Goal: Browse casually: Explore the website without a specific task or goal

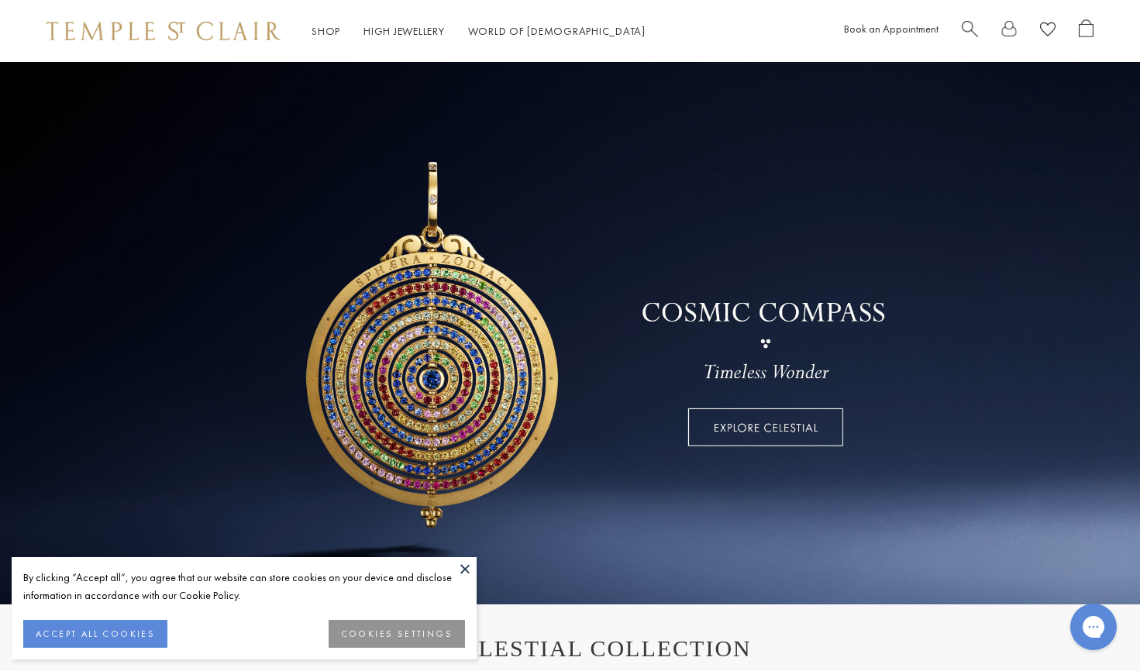
scroll to position [5, 0]
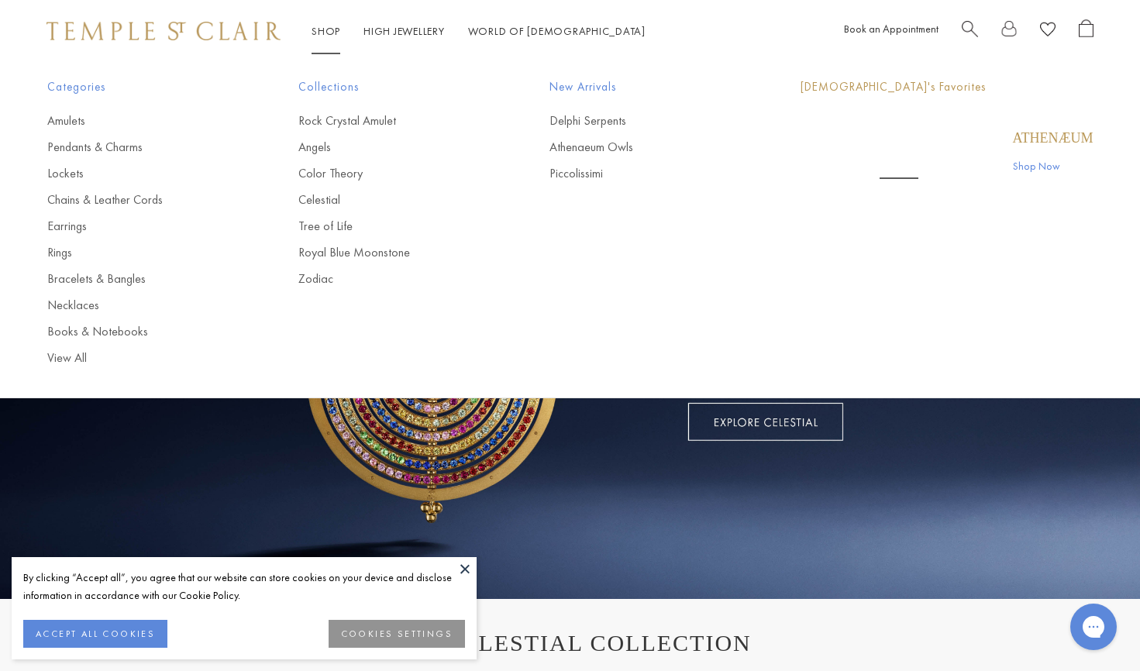
click at [324, 29] on link "Shop Shop" at bounding box center [325, 31] width 29 height 14
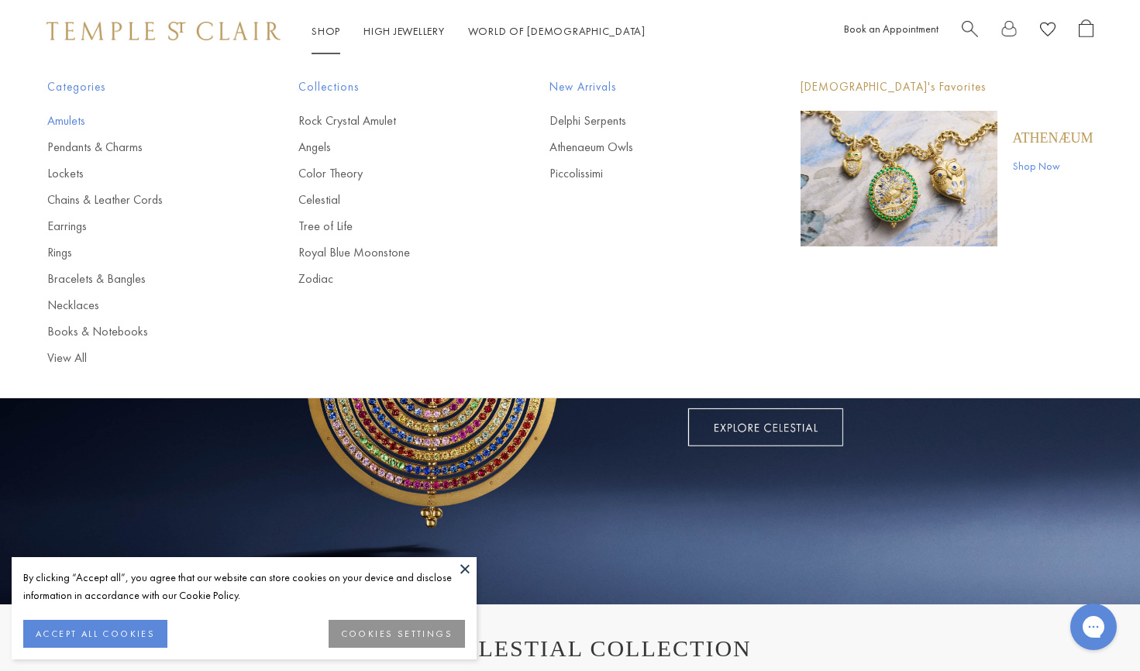
click at [72, 122] on link "Amulets" at bounding box center [141, 120] width 189 height 17
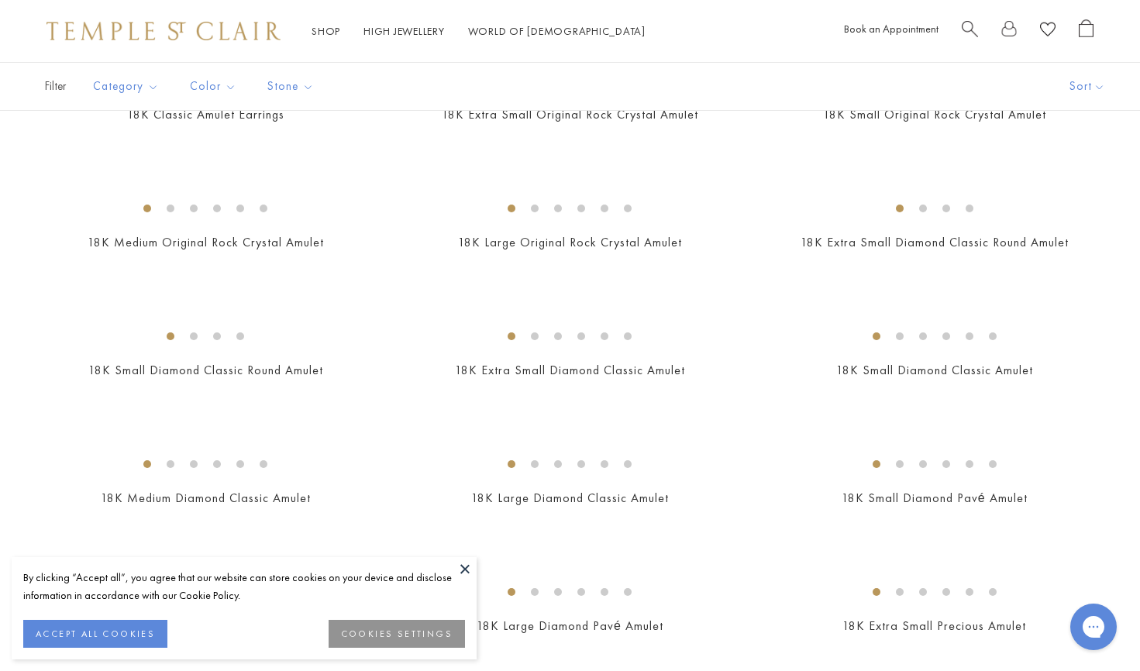
scroll to position [1216, 0]
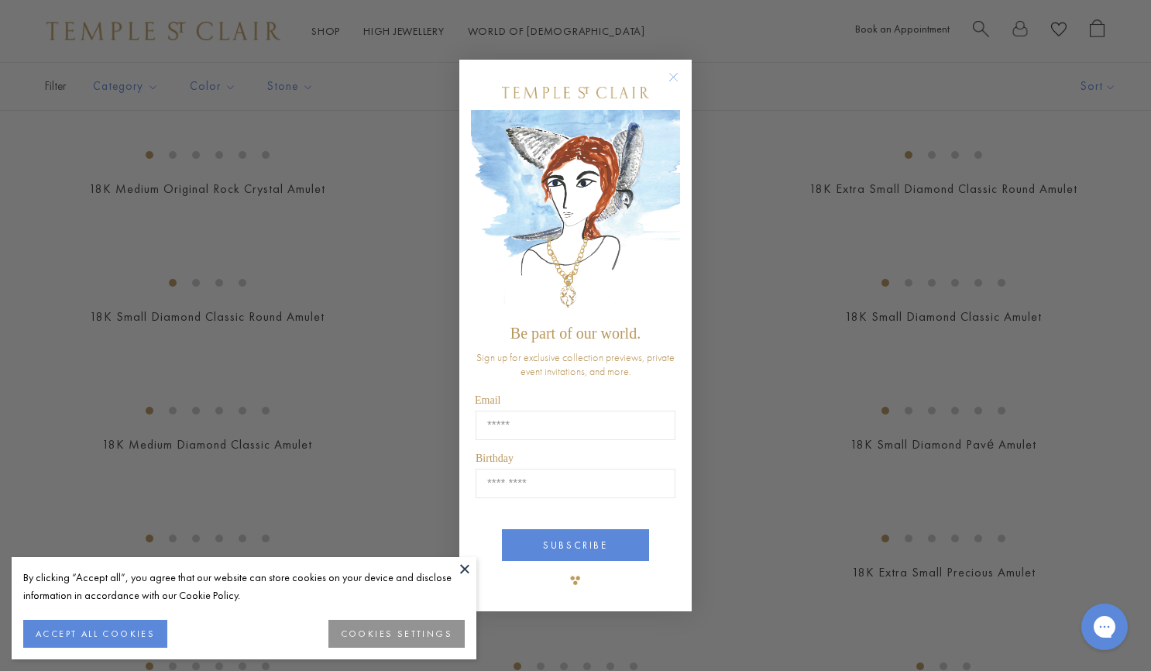
drag, startPoint x: 0, startPoint y: 0, endPoint x: 1159, endPoint y: 100, distance: 1163.4
click at [683, 73] on icon "Close dialog" at bounding box center [673, 76] width 19 height 19
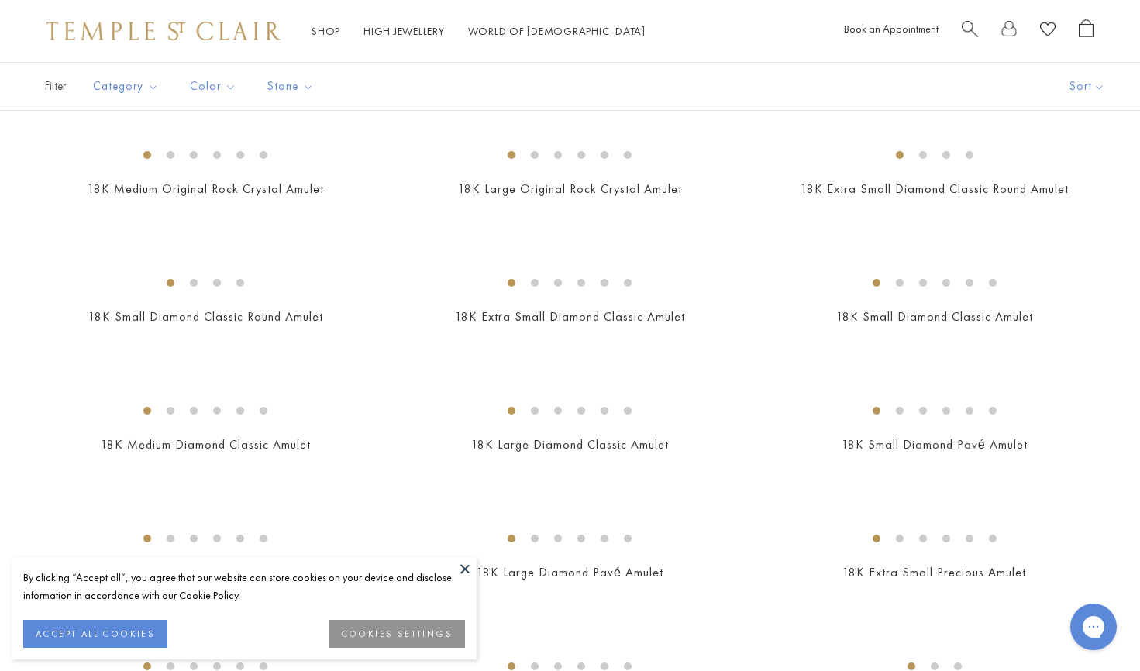
click at [463, 569] on button at bounding box center [464, 568] width 23 height 23
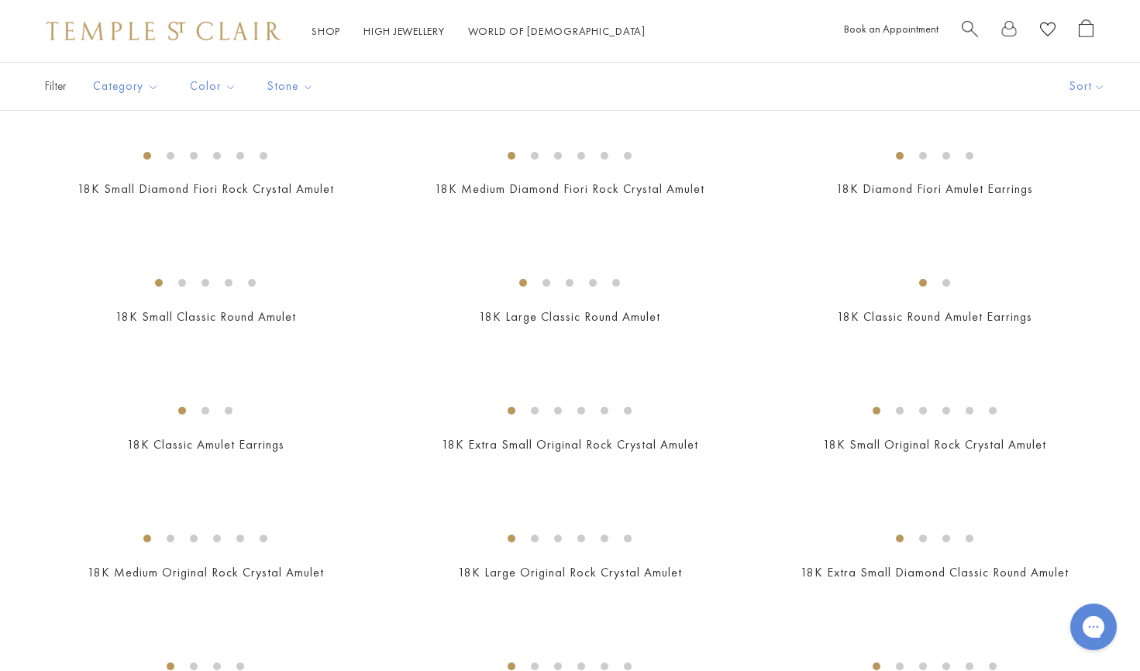
scroll to position [172, 0]
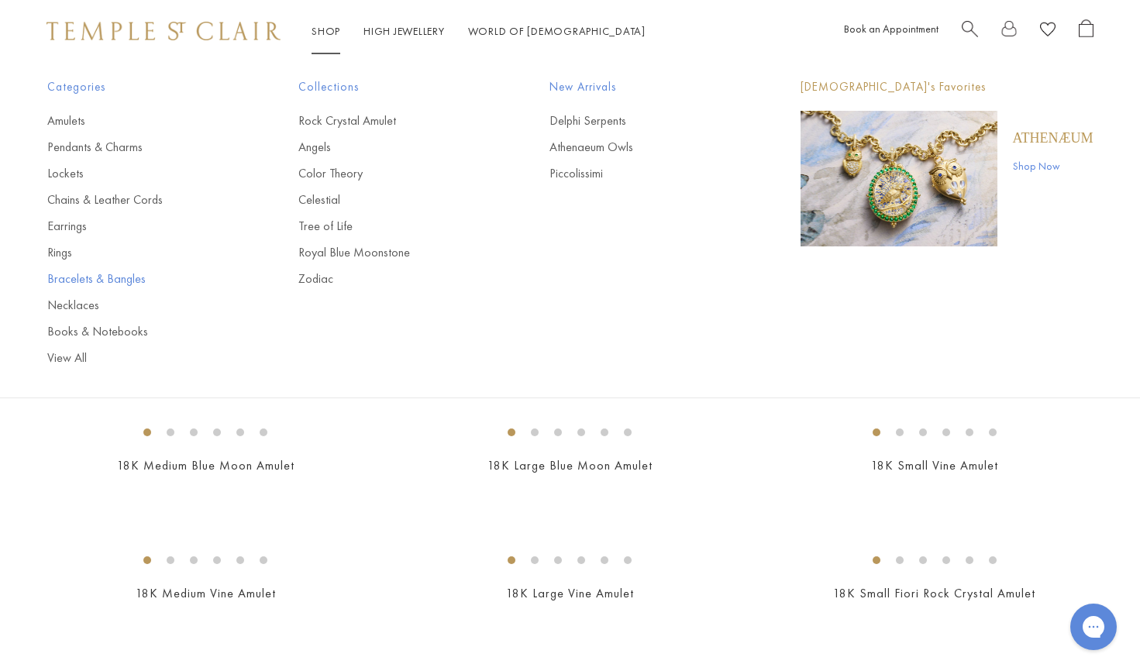
click at [129, 278] on link "Bracelets & Bangles" at bounding box center [141, 278] width 189 height 17
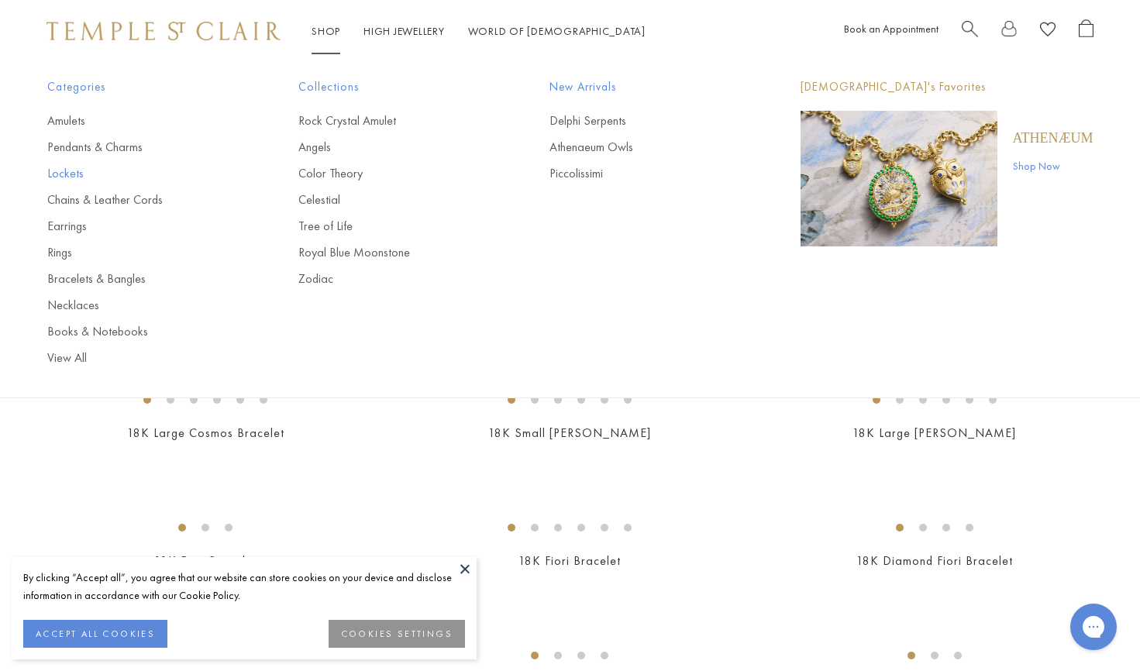
click at [71, 172] on link "Lockets" at bounding box center [141, 173] width 189 height 17
click at [340, 121] on link "Rock Crystal Amulet" at bounding box center [392, 120] width 189 height 17
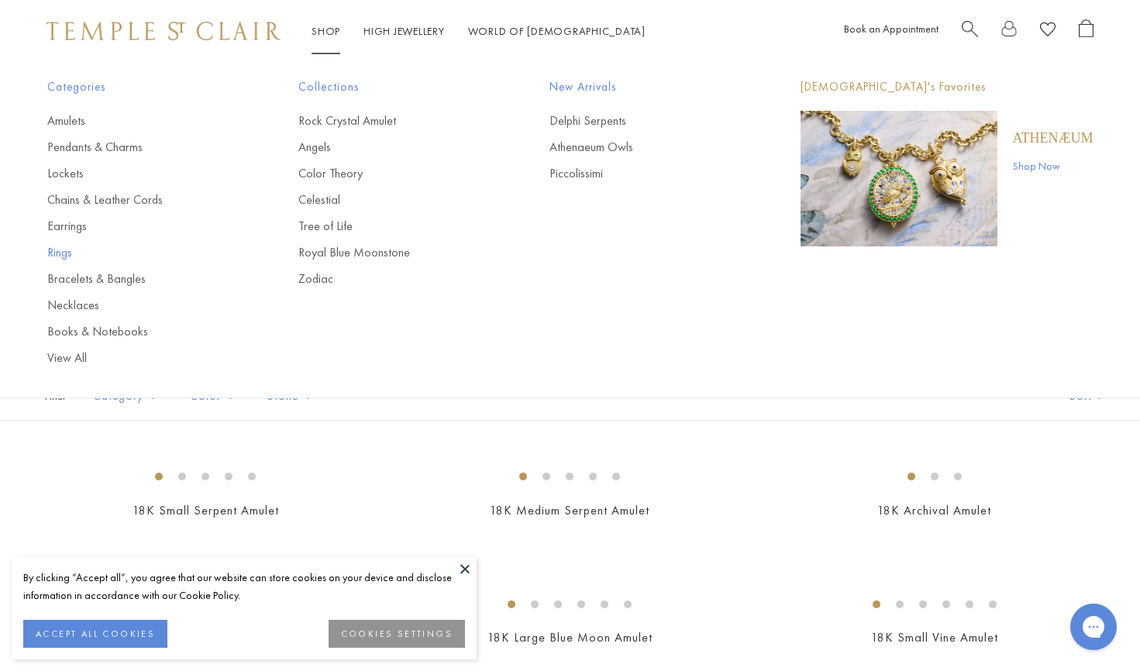
click at [63, 249] on link "Rings" at bounding box center [141, 252] width 189 height 17
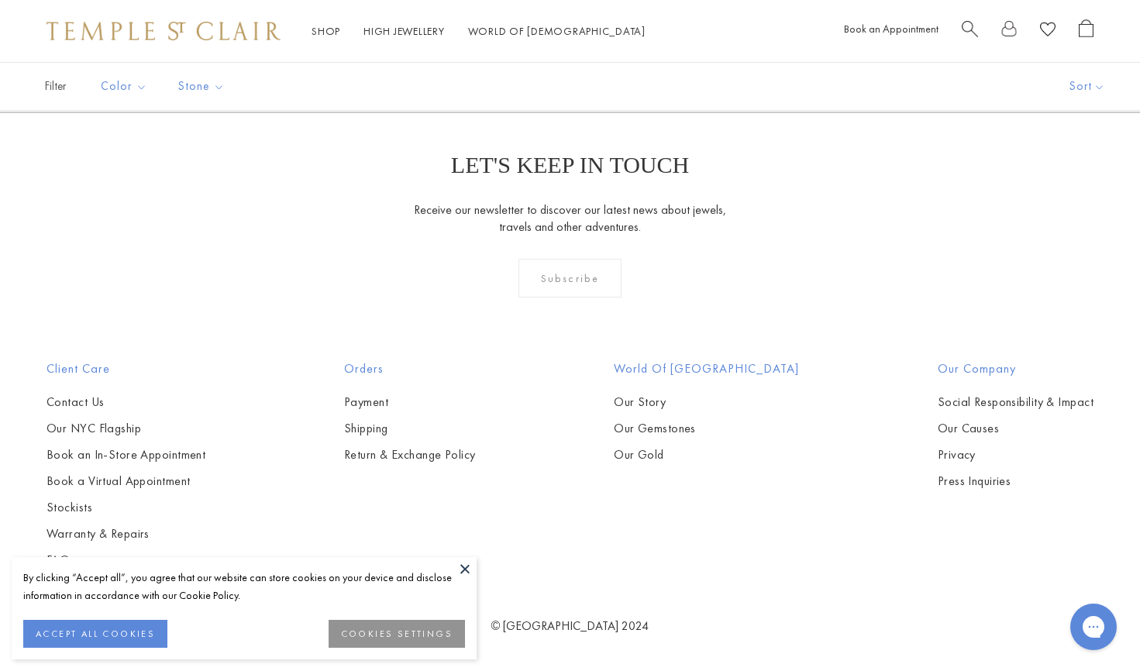
scroll to position [776, 0]
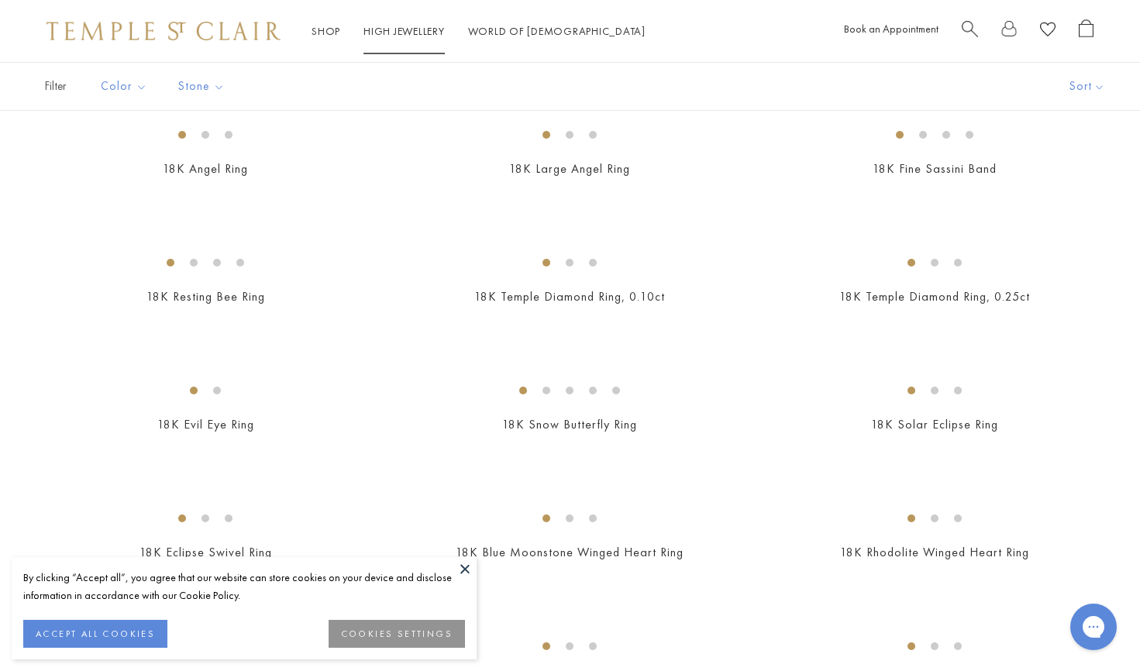
click at [411, 33] on link "High Jewellery High Jewellery" at bounding box center [403, 31] width 81 height 14
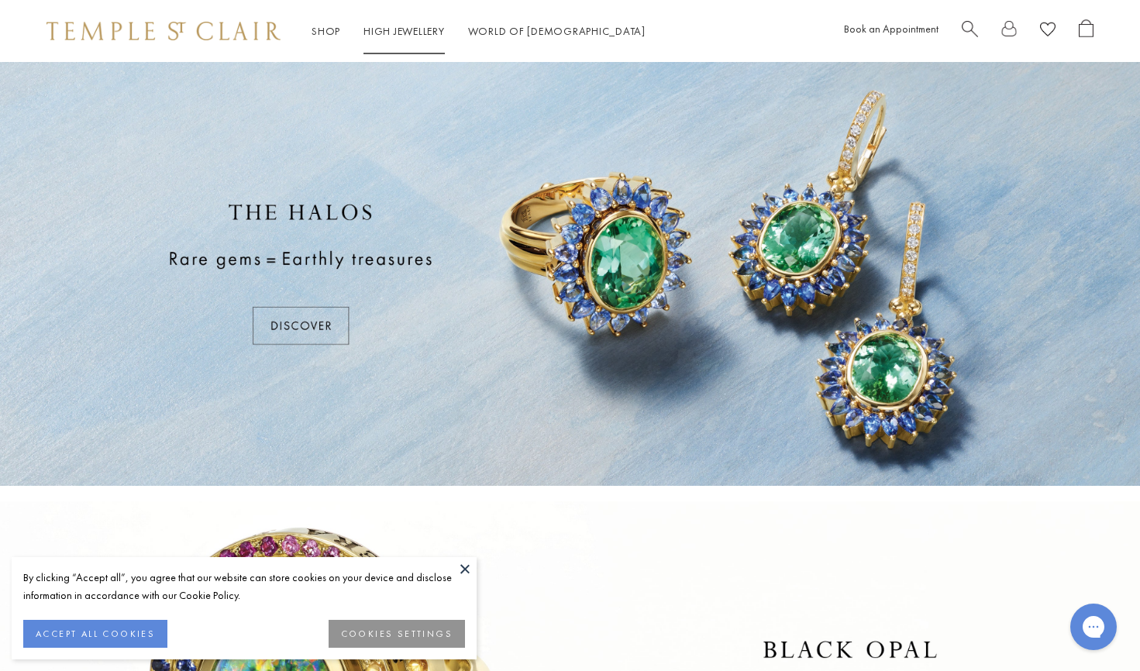
click at [384, 32] on link "High Jewellery High Jewellery" at bounding box center [403, 31] width 81 height 14
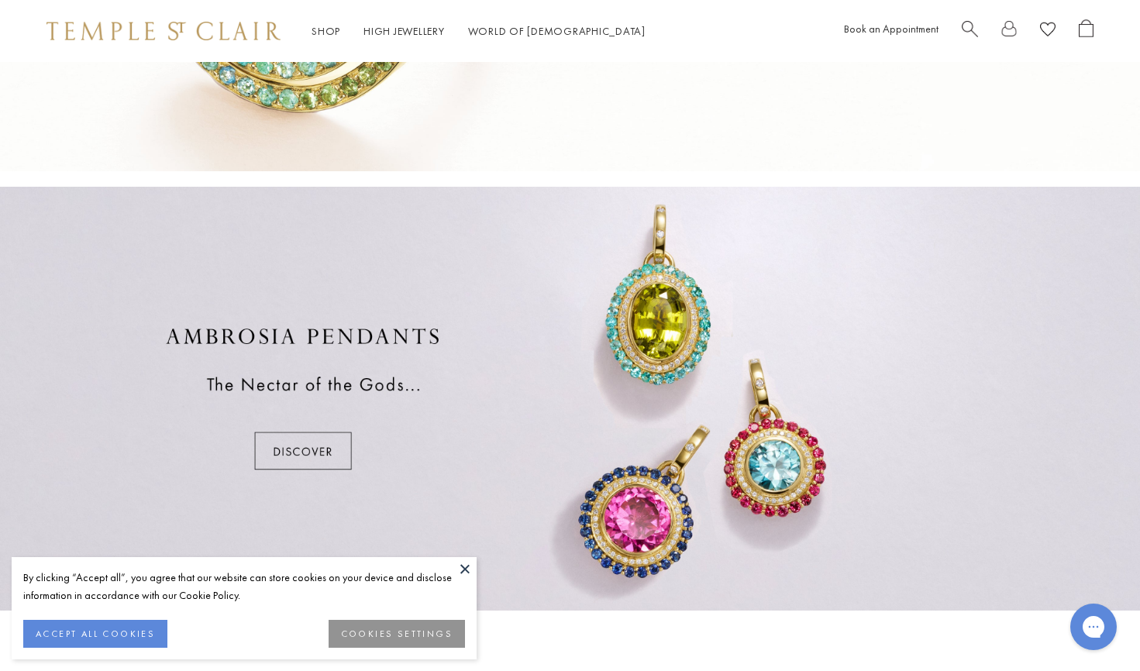
scroll to position [852, 0]
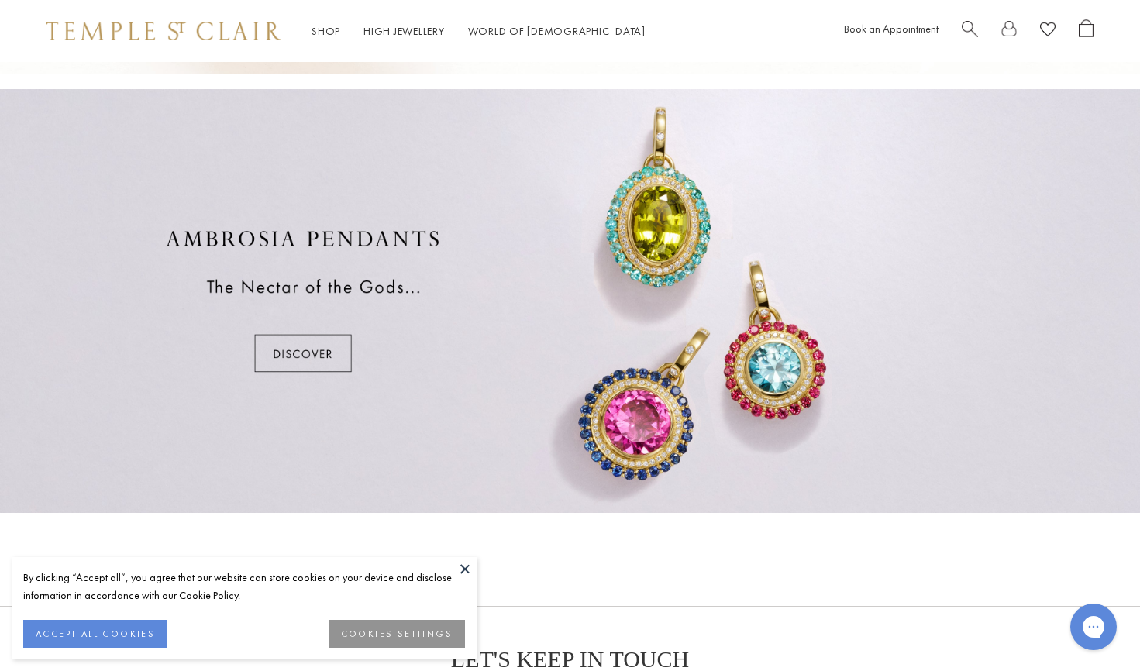
click at [296, 357] on div at bounding box center [570, 301] width 1140 height 424
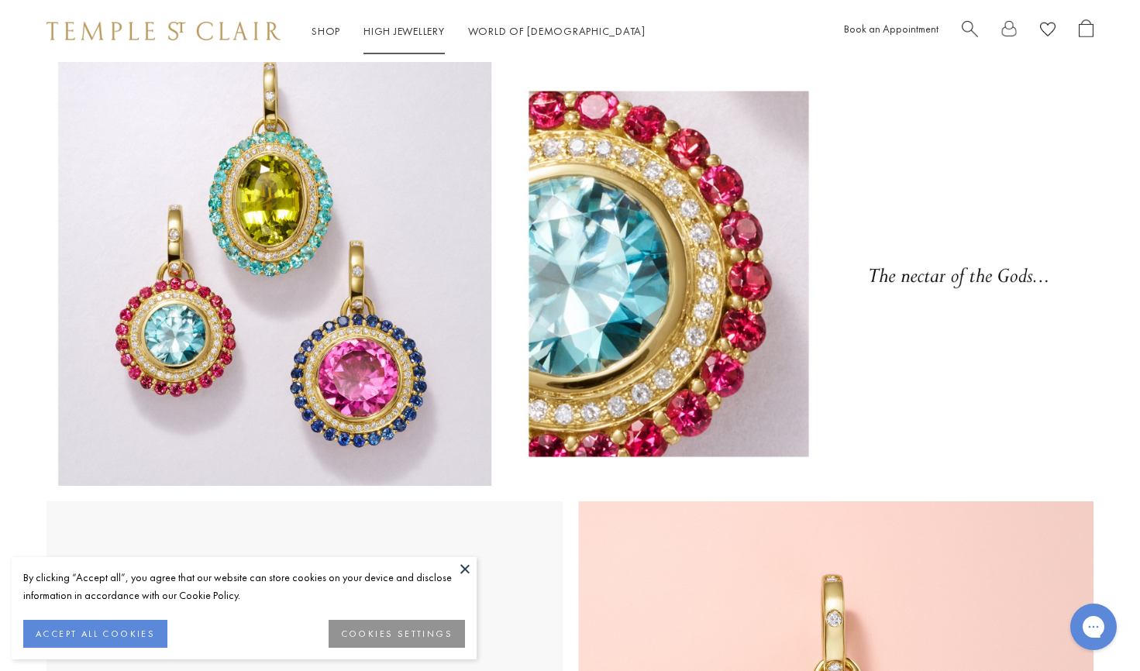
click at [397, 31] on link "High Jewellery High Jewellery" at bounding box center [403, 31] width 81 height 14
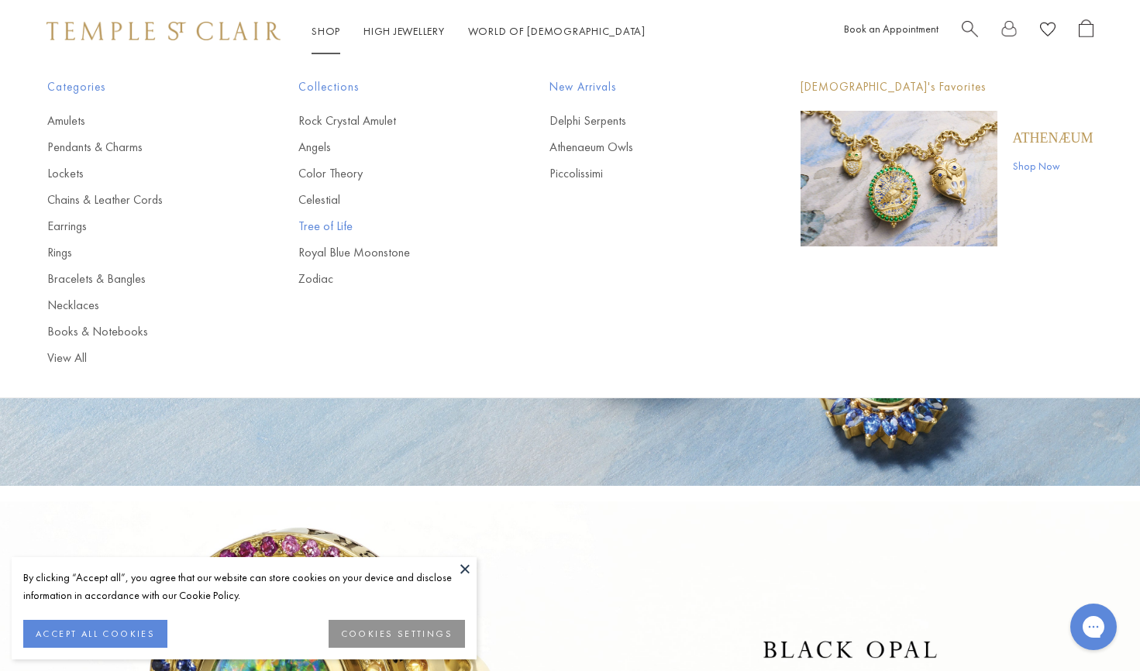
click at [334, 231] on link "Tree of Life" at bounding box center [392, 226] width 189 height 17
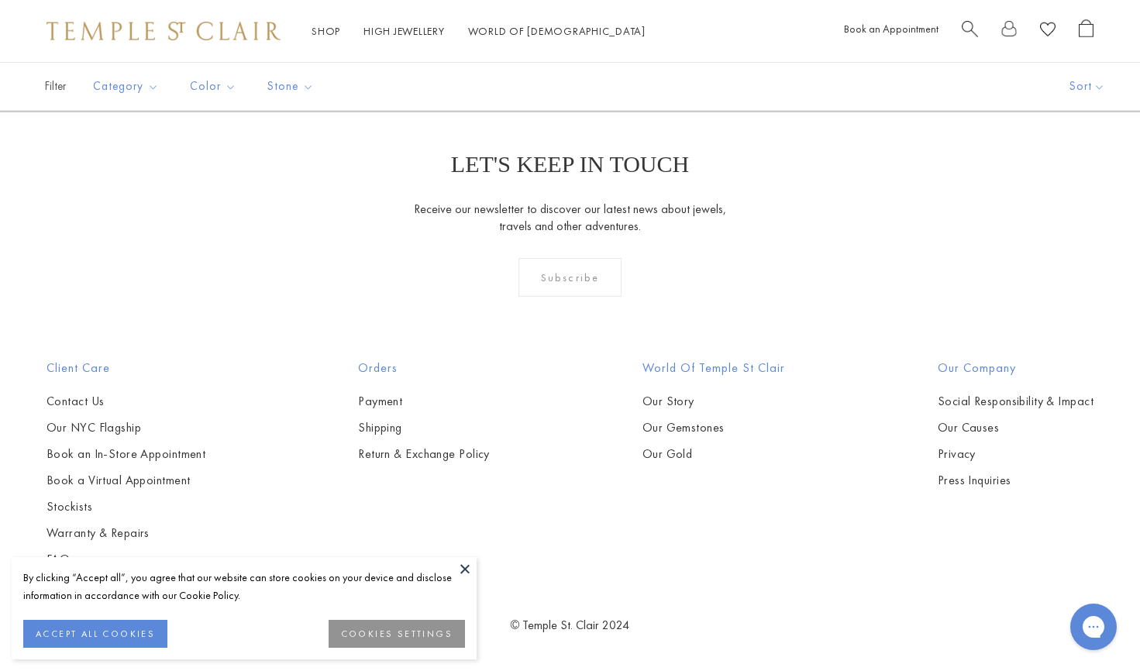
scroll to position [9472, 0]
click at [545, 49] on link "2" at bounding box center [545, 27] width 50 height 43
click at [618, 50] on link "3" at bounding box center [619, 28] width 50 height 43
